Goal: Navigation & Orientation: Find specific page/section

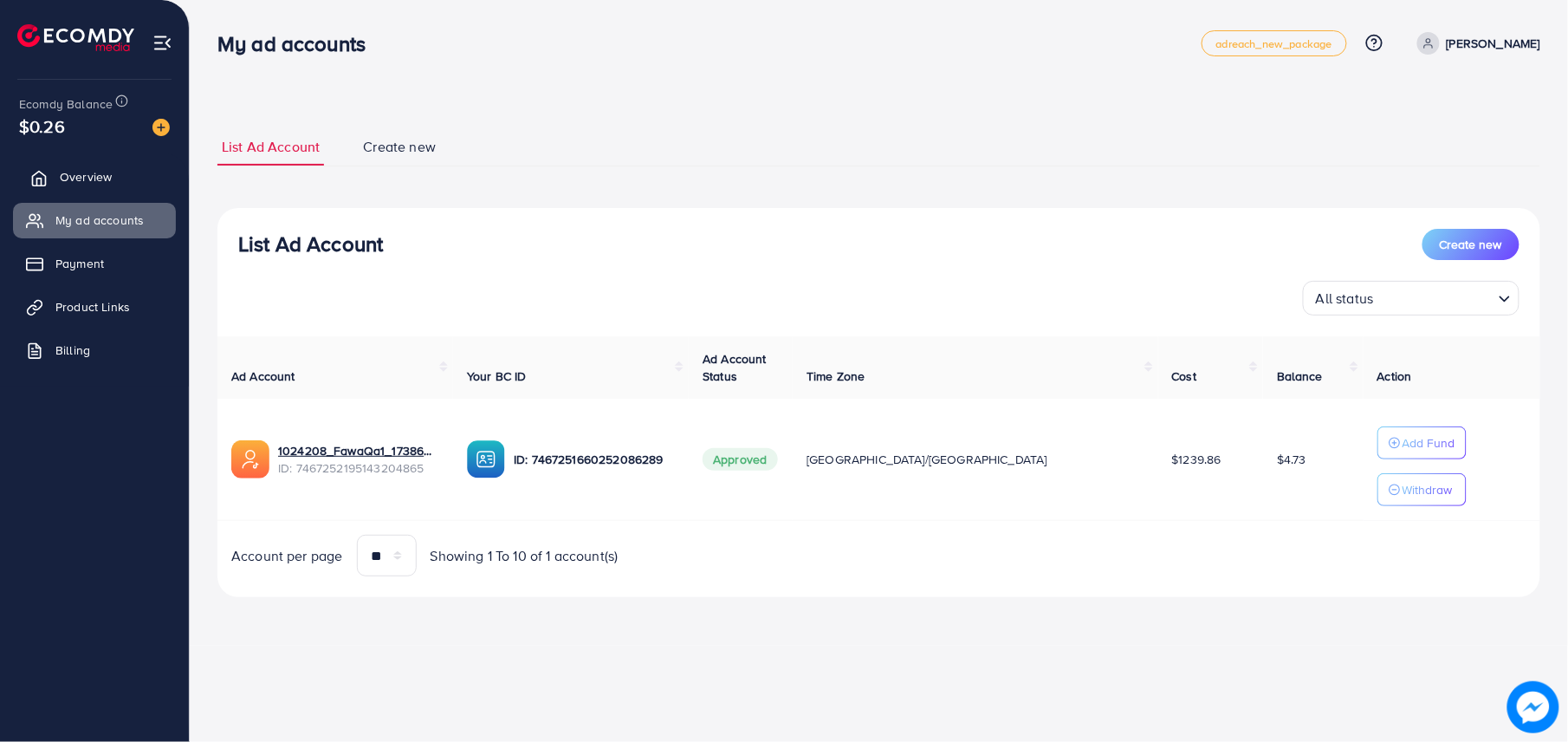
click at [77, 168] on span "Overview" at bounding box center [86, 176] width 52 height 17
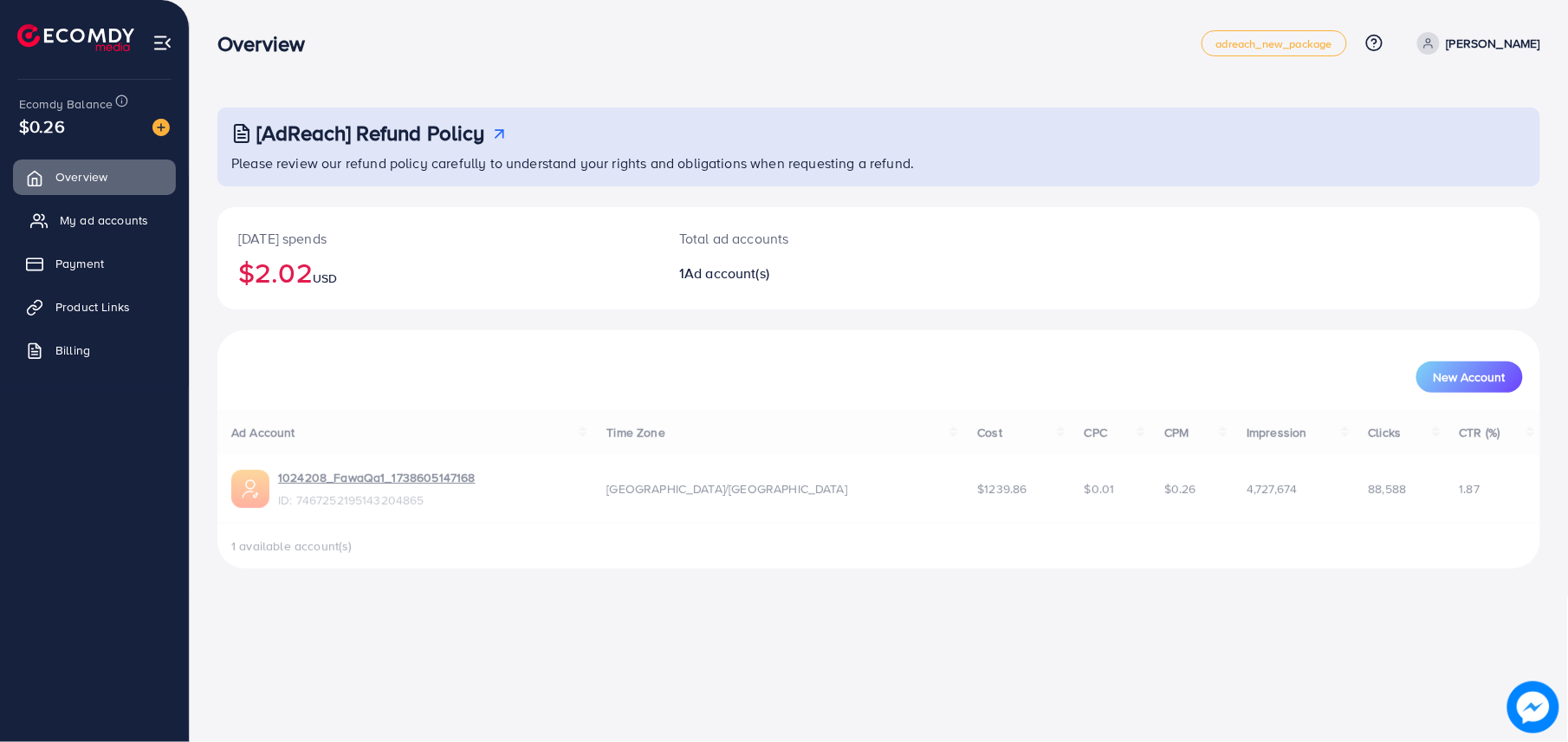
click at [122, 220] on span "My ad accounts" at bounding box center [104, 219] width 89 height 17
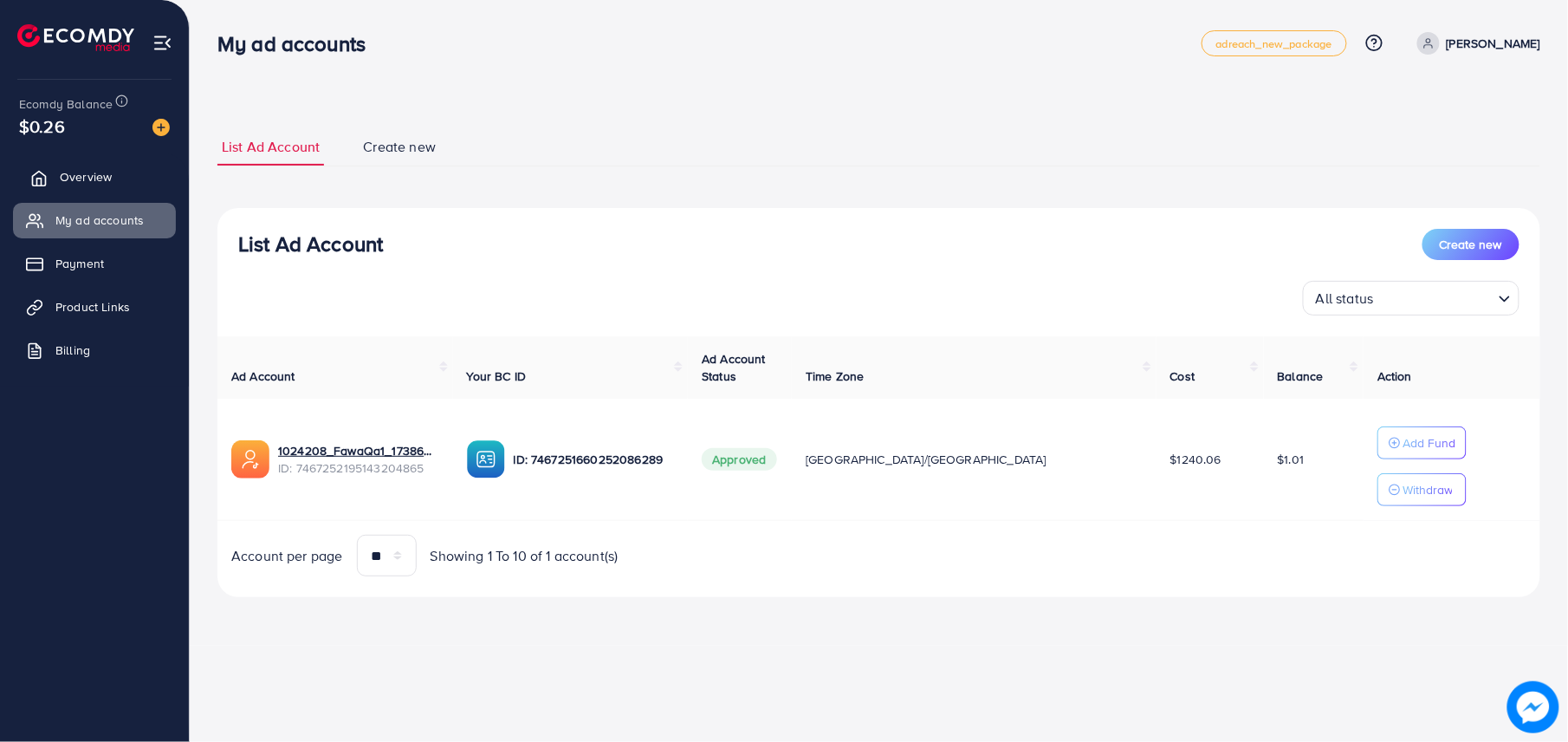
click at [45, 174] on icon at bounding box center [38, 178] width 17 height 17
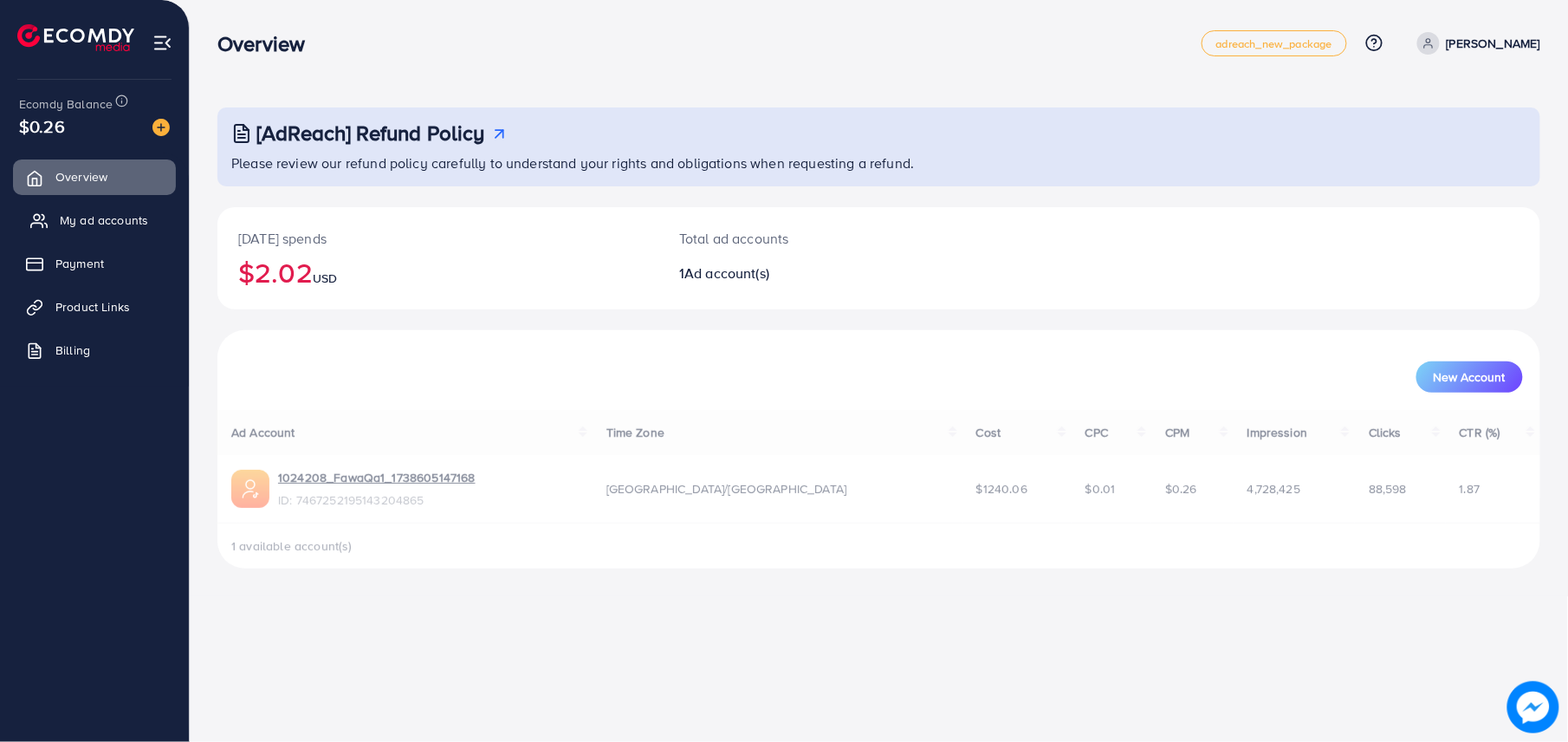
click at [81, 211] on span "My ad accounts" at bounding box center [104, 219] width 89 height 17
